Goal: Register for event/course

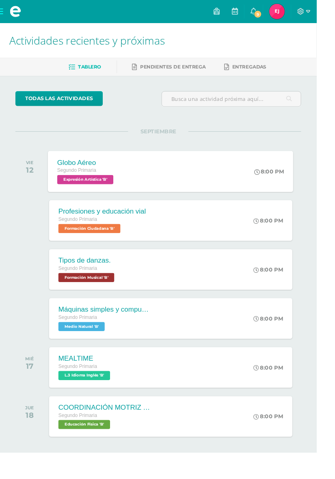
click at [278, 191] on div "8:00 PM" at bounding box center [288, 181] width 43 height 43
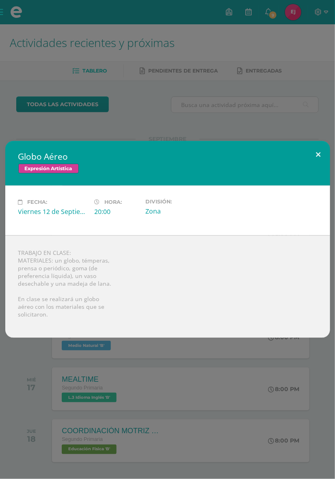
click at [317, 153] on button at bounding box center [318, 155] width 23 height 28
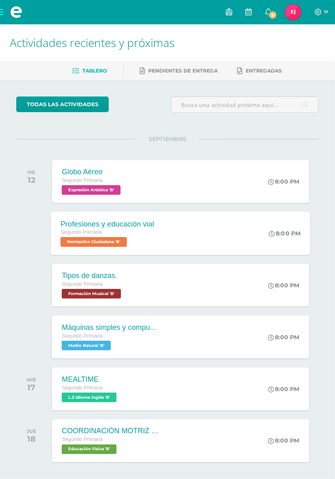
click at [251, 239] on div "Profesiones y educación vial Segundo Primaria Formación Ciudadana 'B' 8:00 PM P…" at bounding box center [180, 233] width 259 height 43
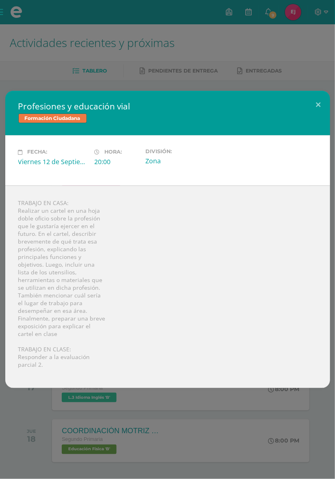
click at [319, 114] on div "Profesiones y educación vial Formación Ciudadana" at bounding box center [167, 113] width 324 height 45
click at [317, 104] on button at bounding box center [318, 105] width 23 height 28
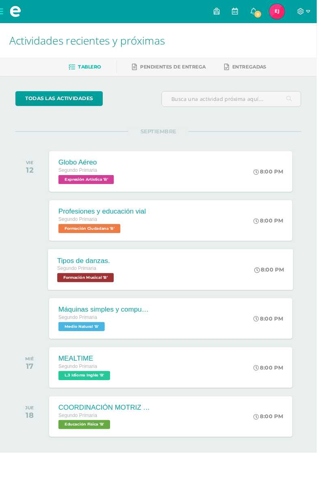
click at [259, 283] on div "Tipos de danzas. Segundo Primaria Formación Musical 'B' 8:00 PM Tipos de danzas…" at bounding box center [180, 285] width 259 height 43
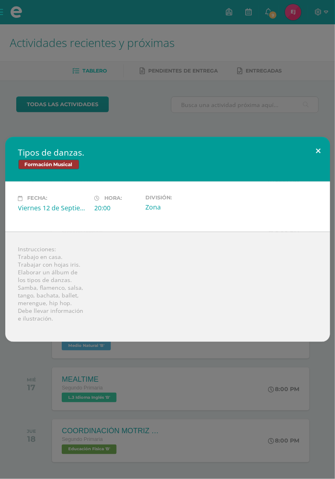
click at [318, 152] on button at bounding box center [318, 151] width 23 height 28
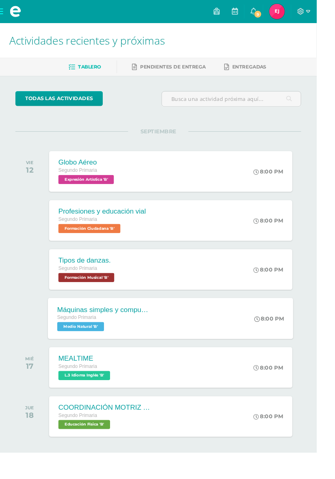
click at [208, 347] on div "Máquinas simples y compuestas Segundo Primaria Medio Natural 'B' 8:00 PM Máquin…" at bounding box center [180, 336] width 259 height 43
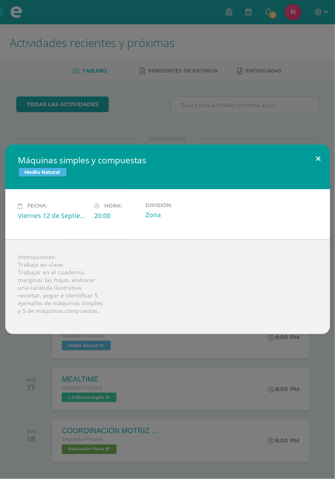
click at [319, 157] on button at bounding box center [318, 159] width 23 height 28
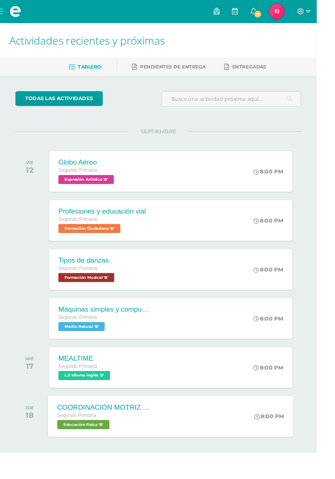
click at [251, 439] on div "COORDINACIÓN MOTRIZ Y JUEGOS CON RITMO Y SALTO Segundo Primaria Educación Físic…" at bounding box center [180, 440] width 259 height 43
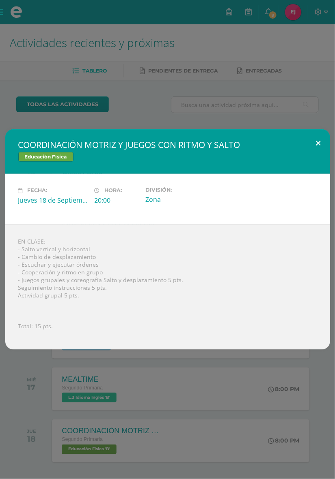
click at [318, 144] on button at bounding box center [318, 143] width 23 height 28
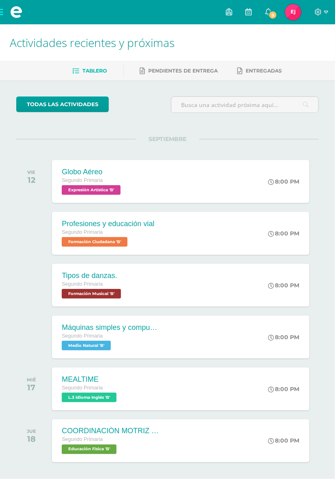
click at [196, 367] on div "COORDINACIÓN MOTRIZ Y JUEGOS CON RITMO Y SALTO Educación Física Fecha: [DATE] H…" at bounding box center [167, 239] width 335 height 479
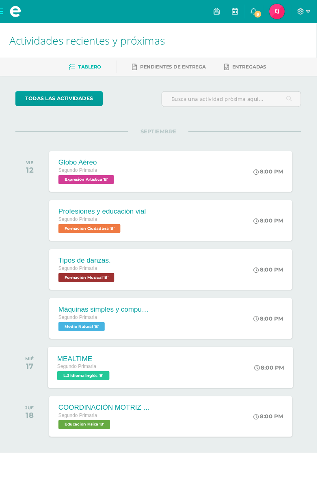
click at [269, 391] on icon at bounding box center [272, 389] width 6 height 6
